Goal: Task Accomplishment & Management: Manage account settings

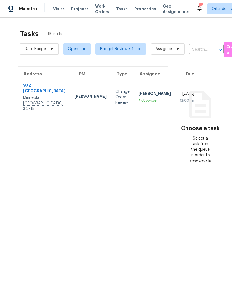
click at [116, 92] on div "Change Order Review" at bounding box center [123, 97] width 14 height 17
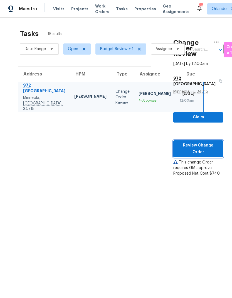
click at [214, 155] on span "Review Change Order" at bounding box center [198, 149] width 41 height 14
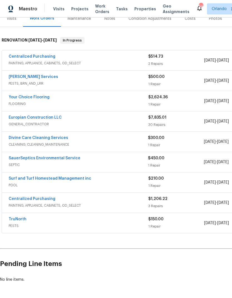
scroll to position [74, 0]
click at [43, 57] on link "Centralized Purchasing" at bounding box center [32, 57] width 47 height 4
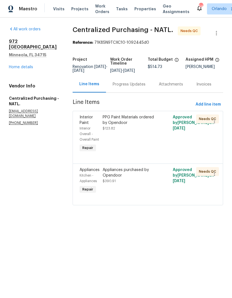
click at [24, 65] on link "Home details" at bounding box center [21, 67] width 24 height 4
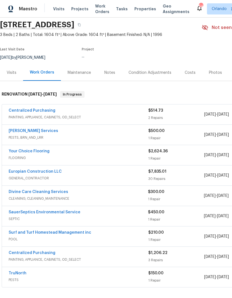
scroll to position [20, 0]
click at [69, 213] on link "SauerSeptics Environmental Service" at bounding box center [45, 212] width 72 height 4
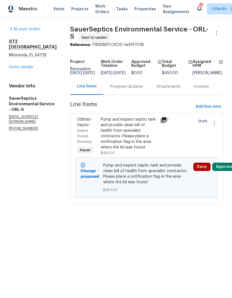
click at [229, 170] on button "Approve" at bounding box center [224, 167] width 24 height 8
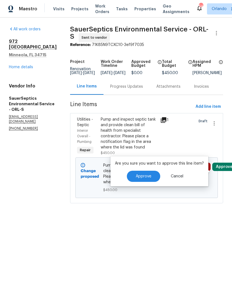
click at [153, 175] on button "Approve" at bounding box center [143, 176] width 33 height 11
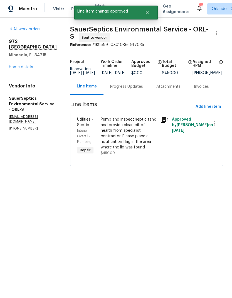
click at [28, 65] on link "Home details" at bounding box center [21, 67] width 24 height 4
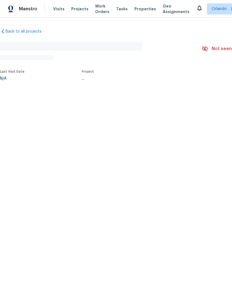
click at [118, 9] on span "Tasks" at bounding box center [122, 9] width 12 height 4
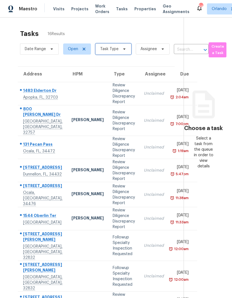
click at [119, 46] on span "Task Type" at bounding box center [113, 48] width 36 height 11
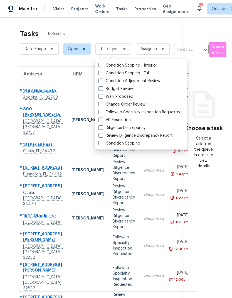
click at [101, 91] on label "Budget Review" at bounding box center [116, 89] width 35 height 6
click at [101, 90] on input "Budget Review" at bounding box center [101, 88] width 4 height 4
checkbox input "true"
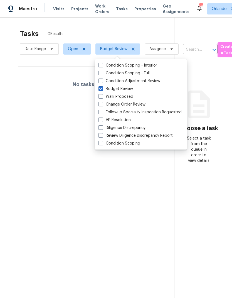
click at [99, 106] on span at bounding box center [101, 104] width 4 height 4
click at [99, 105] on input "Change Order Review" at bounding box center [101, 104] width 4 height 4
checkbox input "true"
click at [126, 29] on div "Tasks 0 Results" at bounding box center [97, 33] width 155 height 14
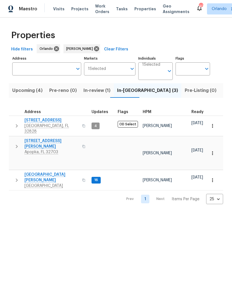
click at [41, 138] on span "[STREET_ADDRESS][PERSON_NAME]" at bounding box center [51, 143] width 54 height 11
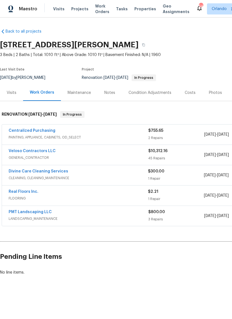
click at [38, 132] on link "Centralized Purchasing" at bounding box center [32, 131] width 47 height 4
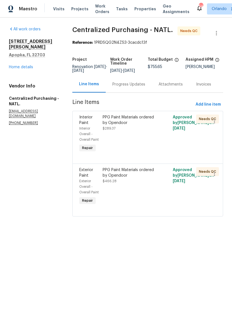
click at [148, 131] on div "PPG Paint Materials ordered by Opendoor $289.37" at bounding box center [130, 122] width 55 height 17
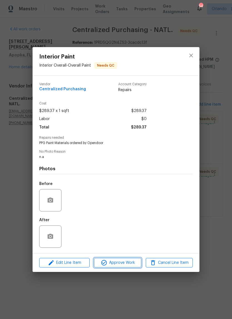
click at [135, 265] on span "Approve Work" at bounding box center [118, 262] width 44 height 7
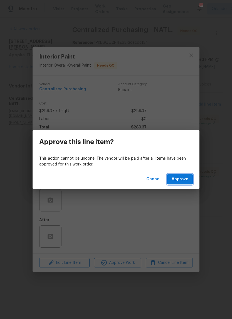
click at [184, 180] on span "Approve" at bounding box center [180, 179] width 17 height 7
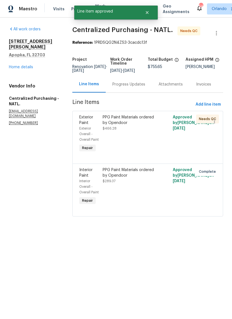
click at [143, 131] on div "PPG Paint Materials ordered by Opendoor $466.28" at bounding box center [130, 122] width 55 height 17
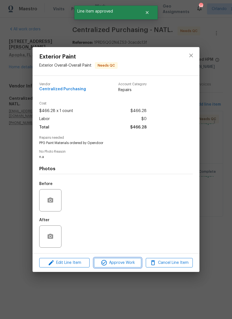
click at [128, 261] on span "Approve Work" at bounding box center [118, 262] width 44 height 7
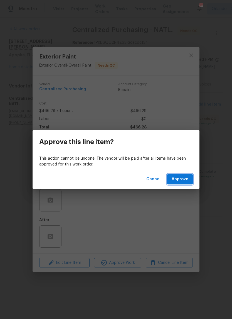
click at [185, 182] on span "Approve" at bounding box center [180, 179] width 17 height 7
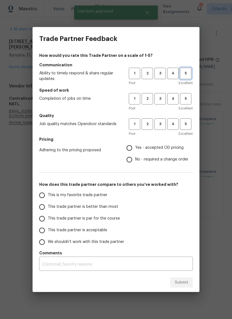
click at [188, 76] on span "5" at bounding box center [186, 73] width 10 height 6
click at [187, 99] on span "5" at bounding box center [186, 98] width 10 height 6
click at [186, 119] on button "5" at bounding box center [185, 123] width 11 height 11
click at [134, 147] on input "Yes - accepted OD pricing" at bounding box center [130, 148] width 12 height 12
radio input "true"
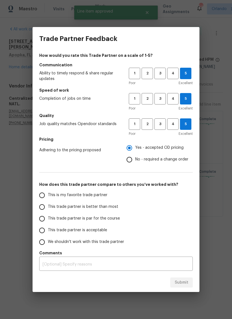
click at [91, 196] on span "This is my favorite trade partner" at bounding box center [78, 195] width 60 height 6
click at [48, 196] on input "This is my favorite trade partner" at bounding box center [42, 195] width 12 height 12
click at [185, 281] on span "Submit" at bounding box center [182, 282] width 14 height 7
radio input "true"
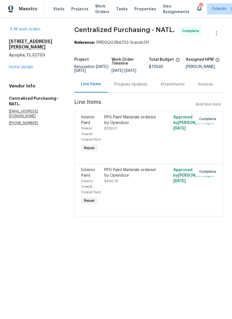
click at [28, 65] on link "Home details" at bounding box center [21, 67] width 24 height 4
